Goal: Find specific page/section: Find specific page/section

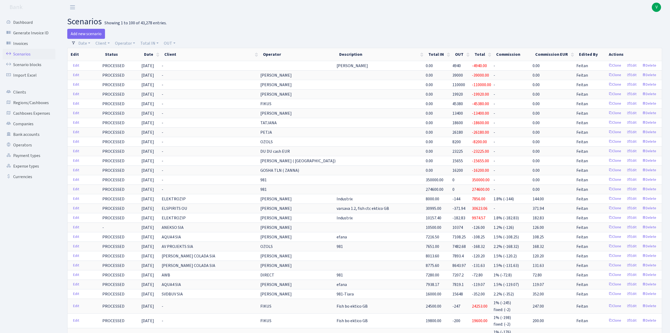
select select "100"
click at [126, 42] on link "Operator" at bounding box center [125, 43] width 24 height 9
click at [134, 60] on input "search" at bounding box center [134, 62] width 39 height 8
click at [145, 36] on div "Add new scenario" at bounding box center [214, 34] width 294 height 10
click at [107, 41] on link "Client" at bounding box center [102, 43] width 18 height 9
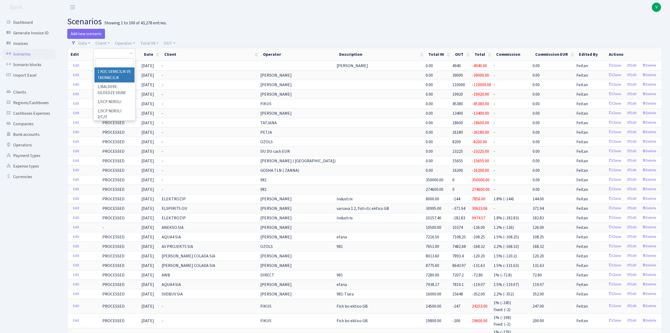
click at [109, 61] on input "search" at bounding box center [114, 62] width 39 height 8
type input "djkz"
click at [121, 72] on li "DJKZ SIA" at bounding box center [114, 71] width 40 height 9
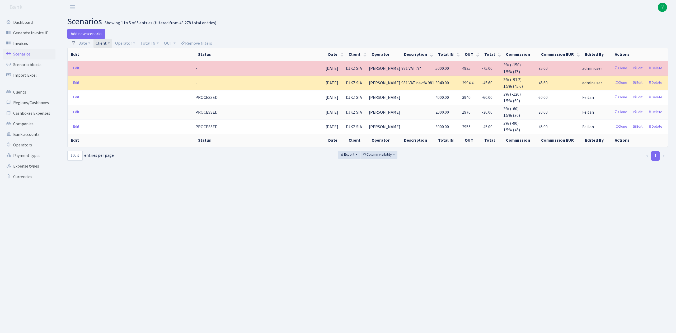
click at [105, 47] on link "Client" at bounding box center [102, 43] width 18 height 9
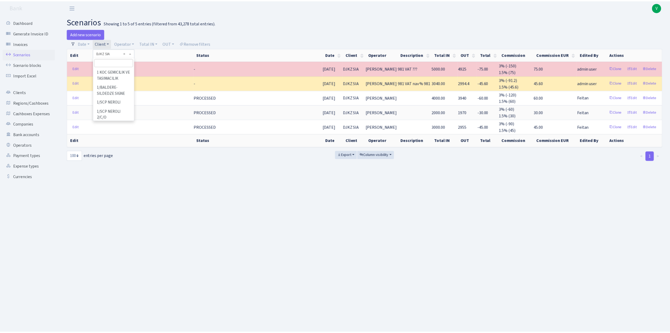
scroll to position [10686, 0]
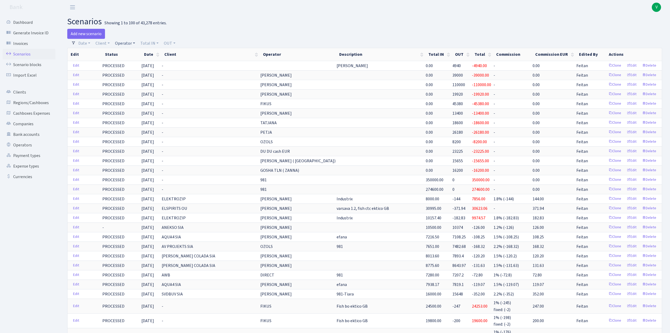
click at [130, 44] on link "Operator" at bounding box center [125, 43] width 24 height 9
click at [140, 60] on input "search" at bounding box center [134, 62] width 39 height 8
type input "981"
click at [222, 17] on h2 "scenarios Showing 1 to 100 of 43,278 entries." at bounding box center [364, 22] width 595 height 10
